Goal: Find specific page/section: Find specific page/section

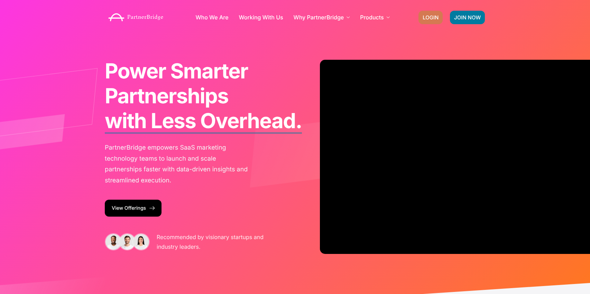
click at [430, 18] on span "LOGIN" at bounding box center [431, 17] width 16 height 5
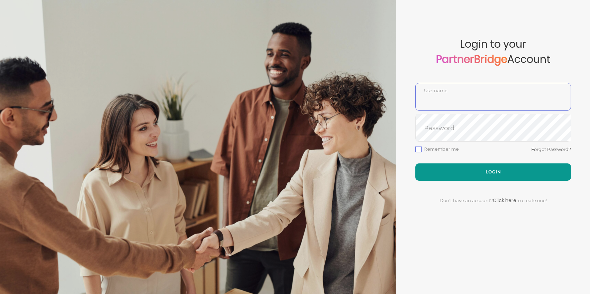
type input "DemoUser"
click at [463, 171] on button "Login" at bounding box center [493, 172] width 156 height 17
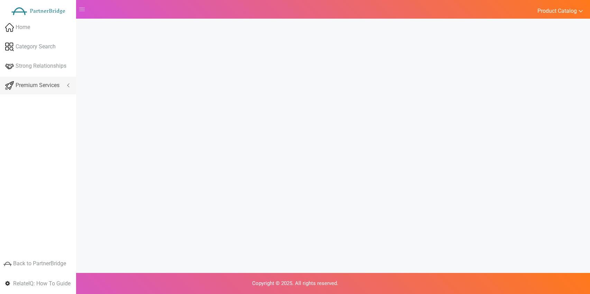
click at [56, 86] on span "Premium Services" at bounding box center [38, 86] width 44 height 8
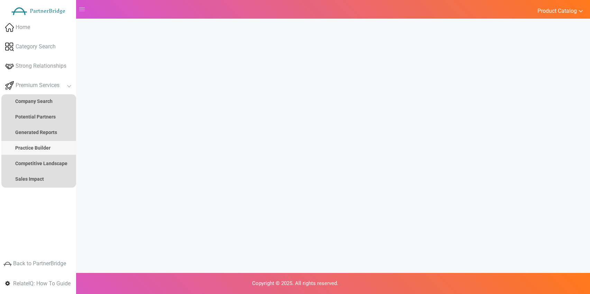
click at [33, 147] on strong "Practice Builder" at bounding box center [32, 148] width 35 height 6
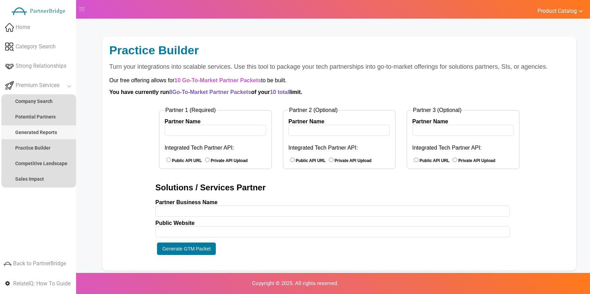
click at [27, 135] on link "Generated Reports" at bounding box center [38, 133] width 75 height 14
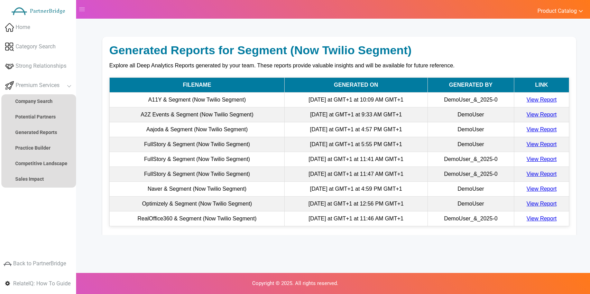
click at [465, 48] on div "Generated Reports for Segment (Now Twilio Segment)" at bounding box center [339, 50] width 460 height 13
click at [480, 160] on span "DemoUser_&_2025-0" at bounding box center [471, 159] width 54 height 6
click at [478, 160] on span "DemoUser_&_2025-0" at bounding box center [471, 159] width 54 height 6
